Goal: Information Seeking & Learning: Learn about a topic

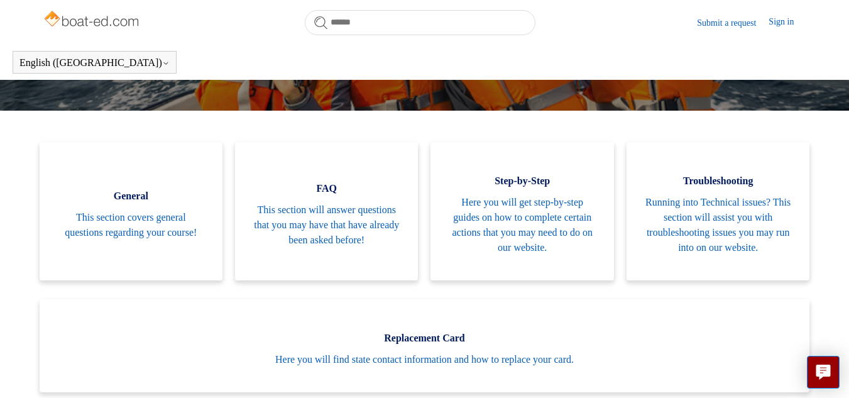
scroll to position [279, 0]
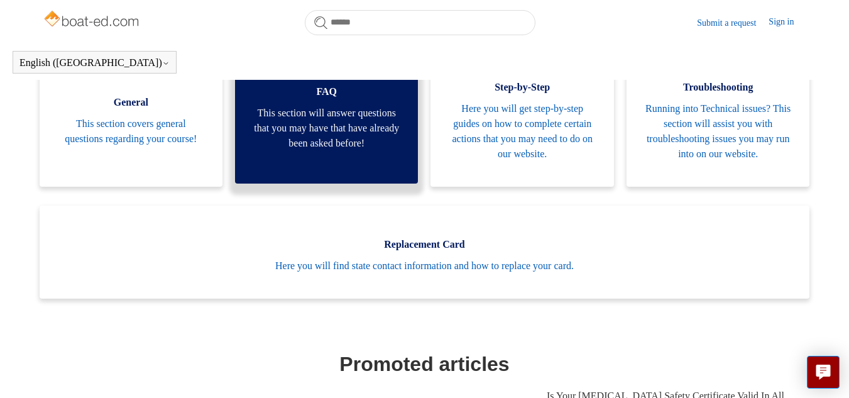
click at [329, 135] on span "This section will answer questions that you may have that have already been ask…" at bounding box center [326, 128] width 145 height 45
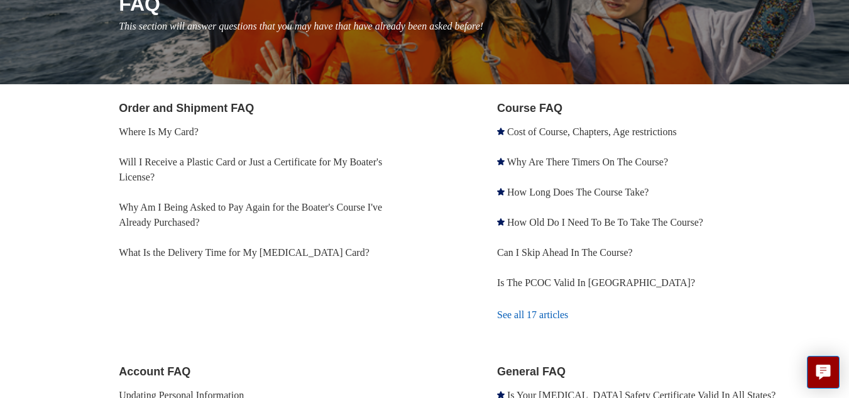
scroll to position [91, 0]
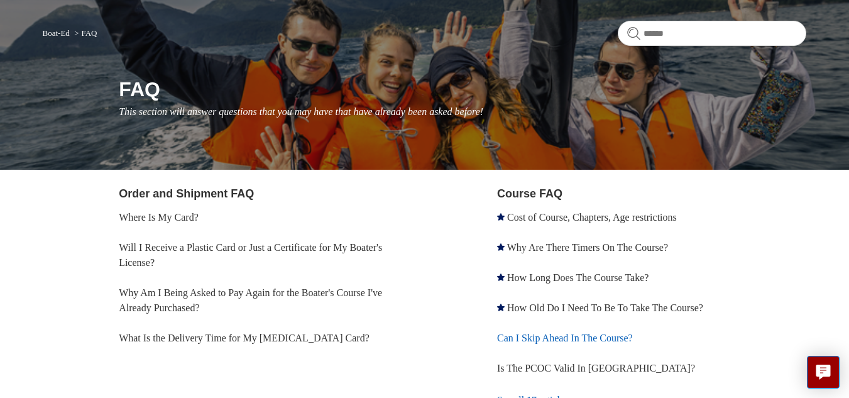
click at [550, 338] on link "Can I Skip Ahead In The Course?" at bounding box center [565, 338] width 136 height 11
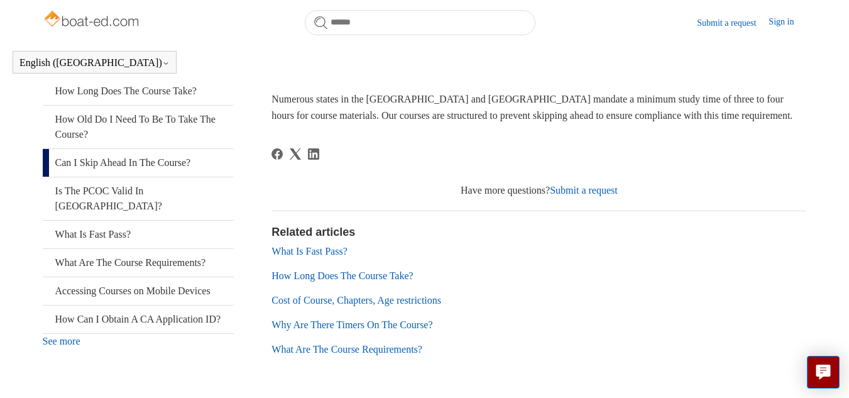
scroll to position [279, 0]
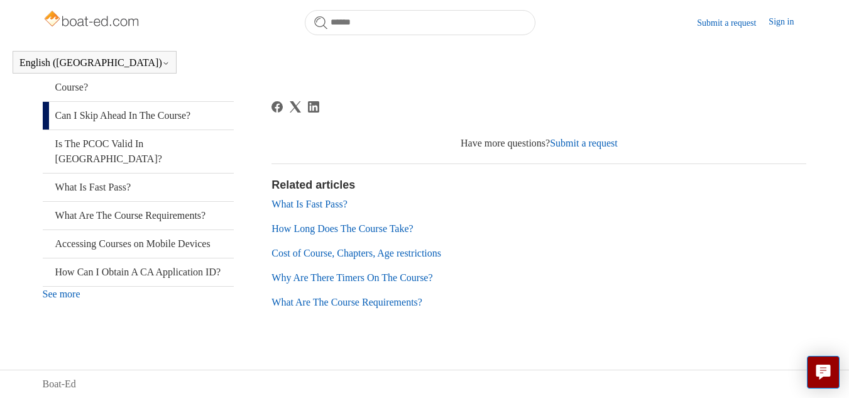
click at [307, 201] on link "What Is Fast Pass?" at bounding box center [309, 204] width 75 height 11
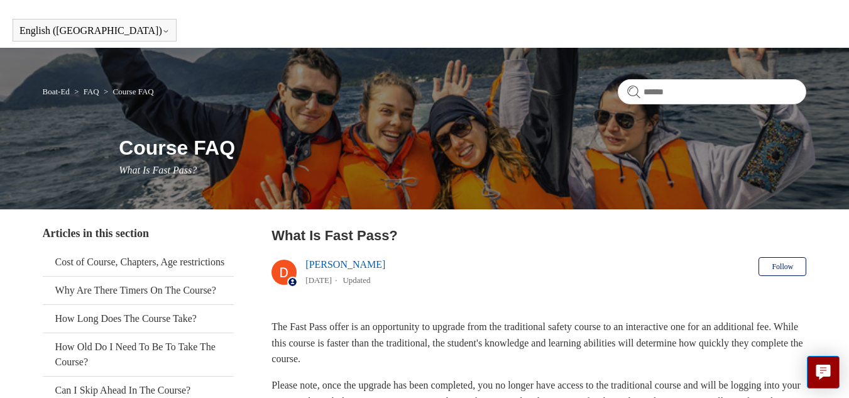
scroll to position [63, 0]
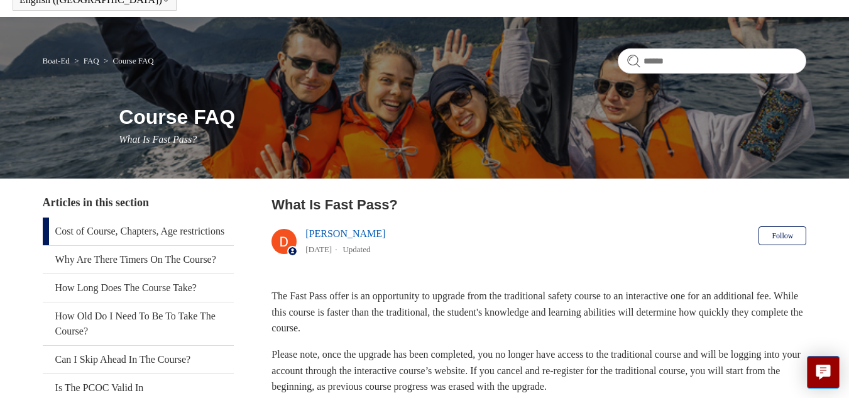
click at [120, 231] on link "Cost of Course, Chapters, Age restrictions" at bounding box center [138, 232] width 191 height 28
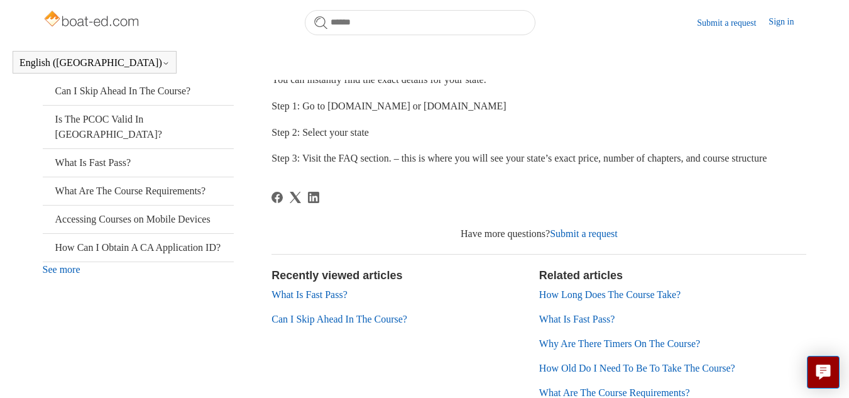
scroll to position [277, 0]
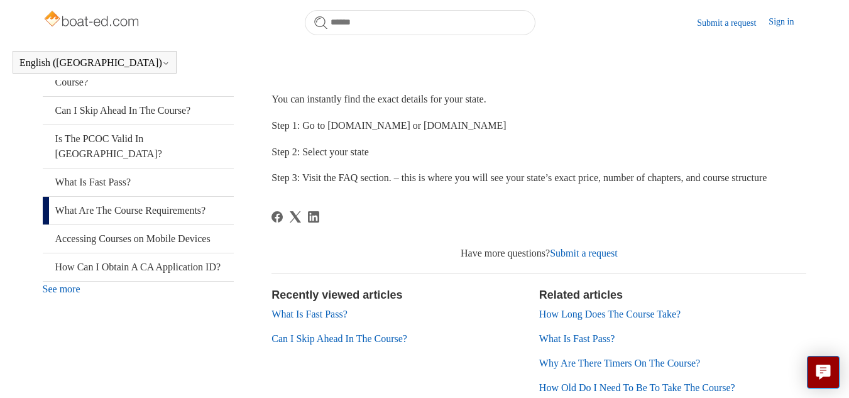
click at [174, 224] on link "What Are The Course Requirements?" at bounding box center [138, 211] width 191 height 28
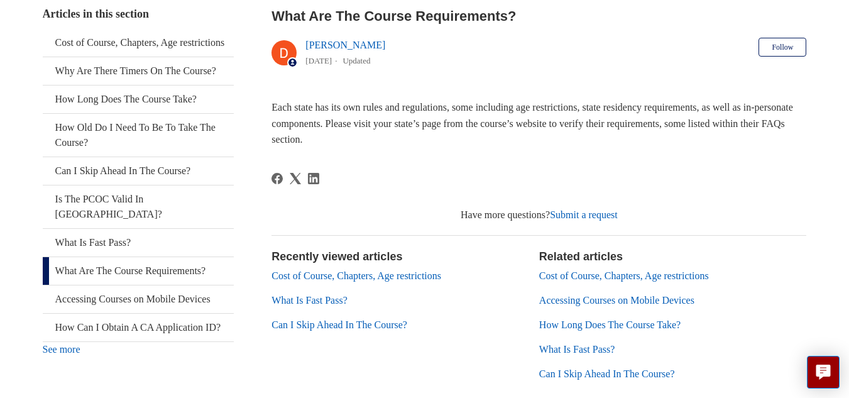
scroll to position [189, 0]
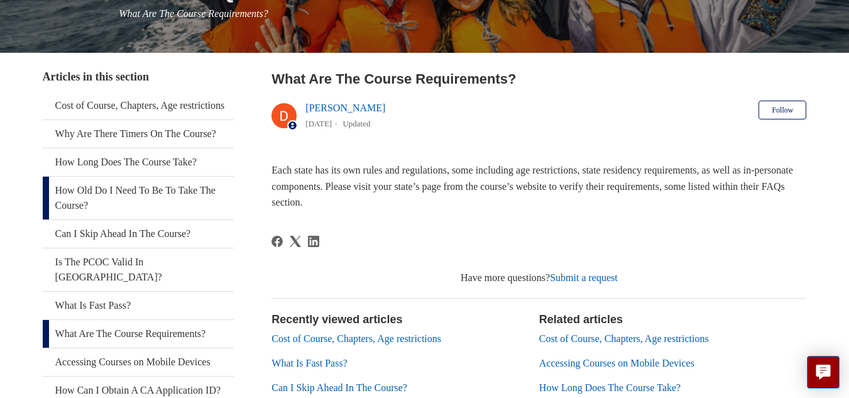
click at [131, 219] on link "How Old Do I Need To Be To Take The Course?" at bounding box center [138, 198] width 191 height 43
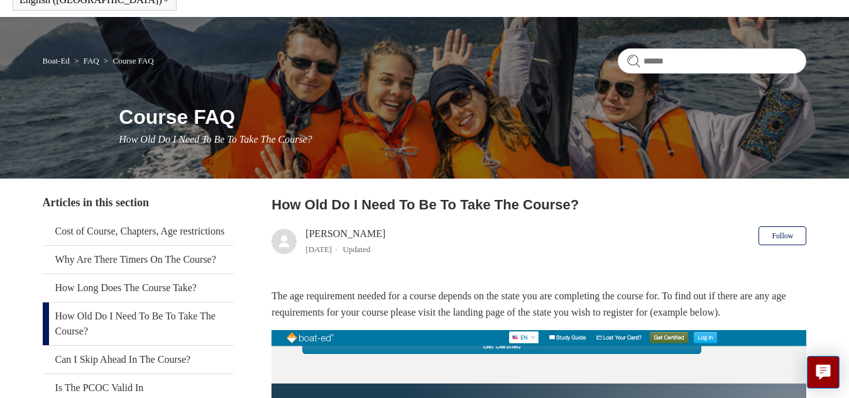
scroll to position [126, 0]
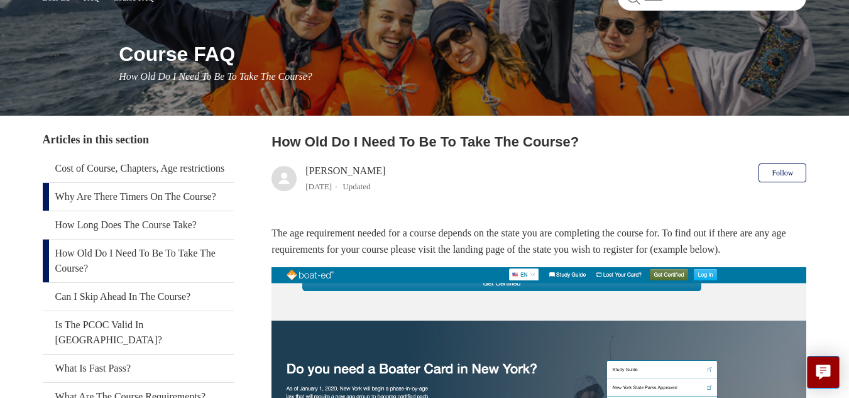
click at [148, 211] on link "Why Are There Timers On The Course?" at bounding box center [138, 197] width 191 height 28
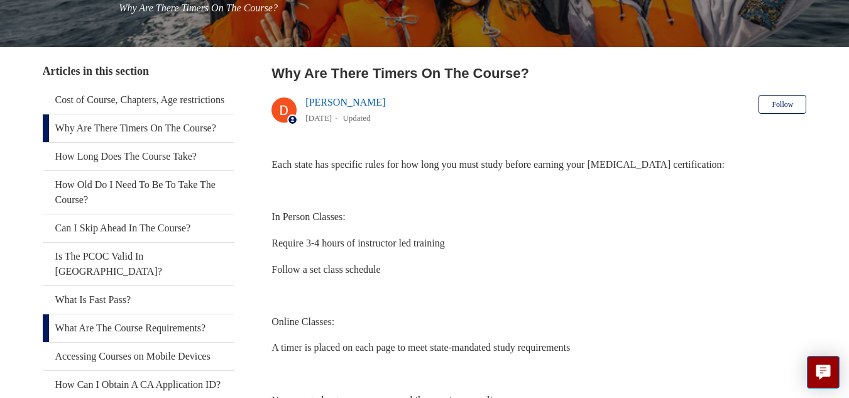
scroll to position [216, 0]
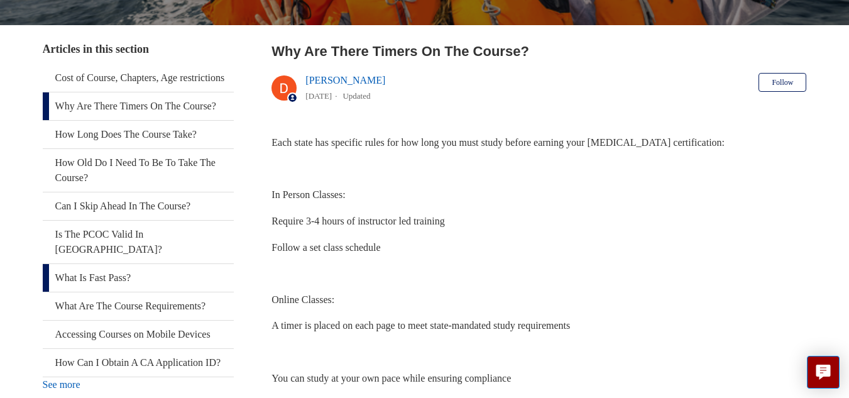
click at [127, 290] on link "What Is Fast Pass?" at bounding box center [138, 278] width 191 height 28
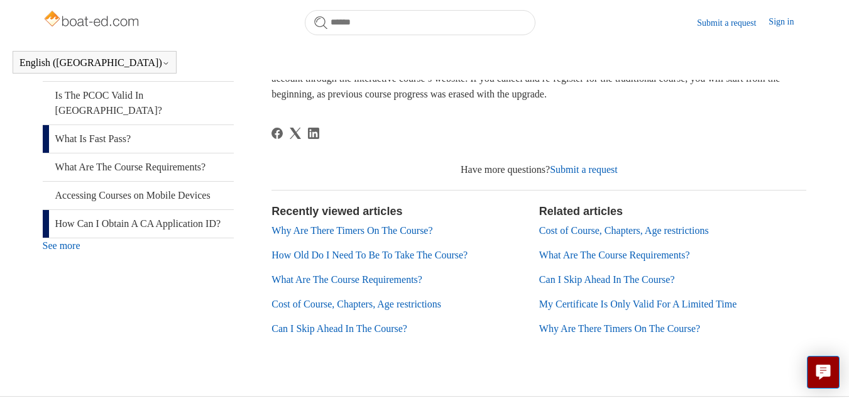
scroll to position [342, 0]
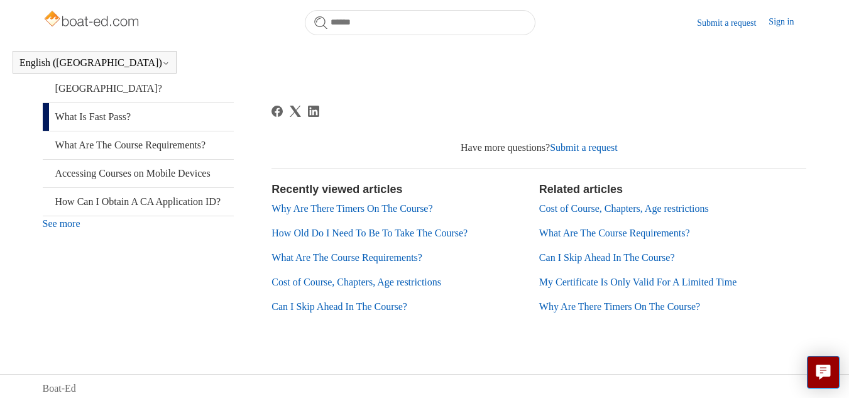
click at [568, 232] on link "What Are The Course Requirements?" at bounding box center [614, 233] width 151 height 11
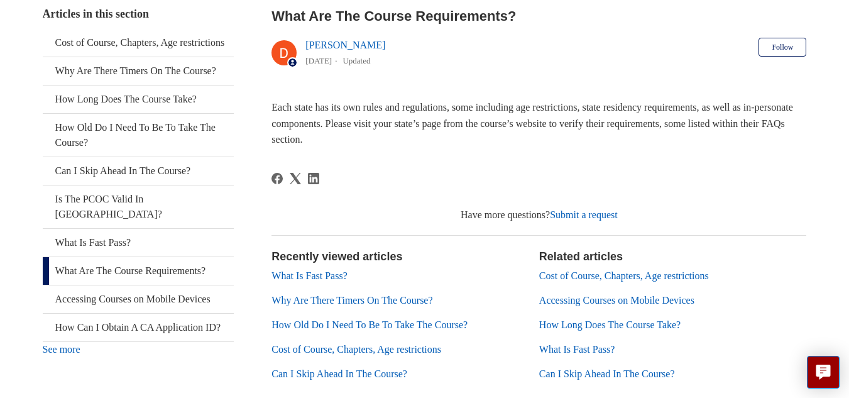
scroll to position [189, 0]
